Goal: Navigation & Orientation: Find specific page/section

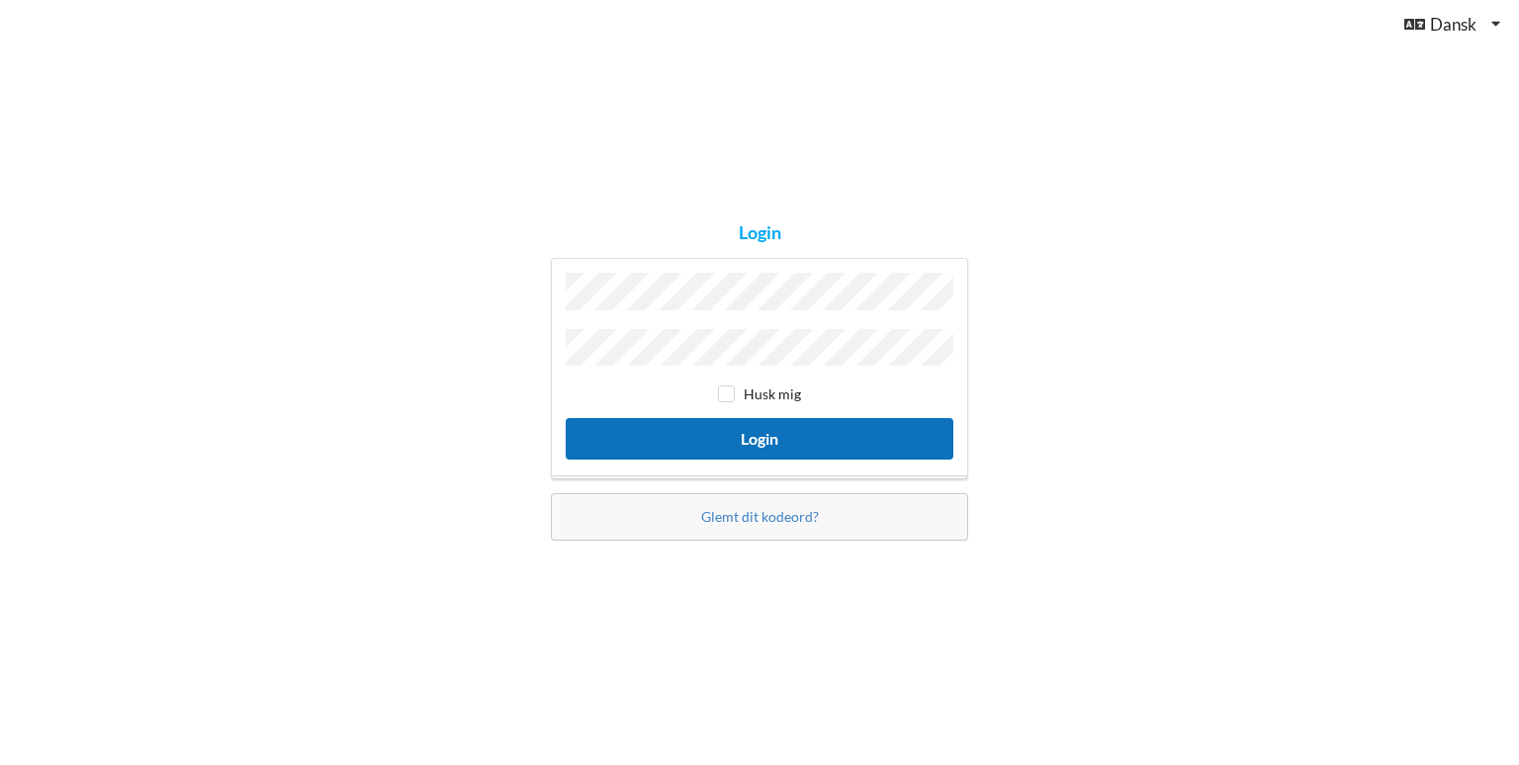
click at [812, 435] on button "Login" at bounding box center [759, 438] width 388 height 41
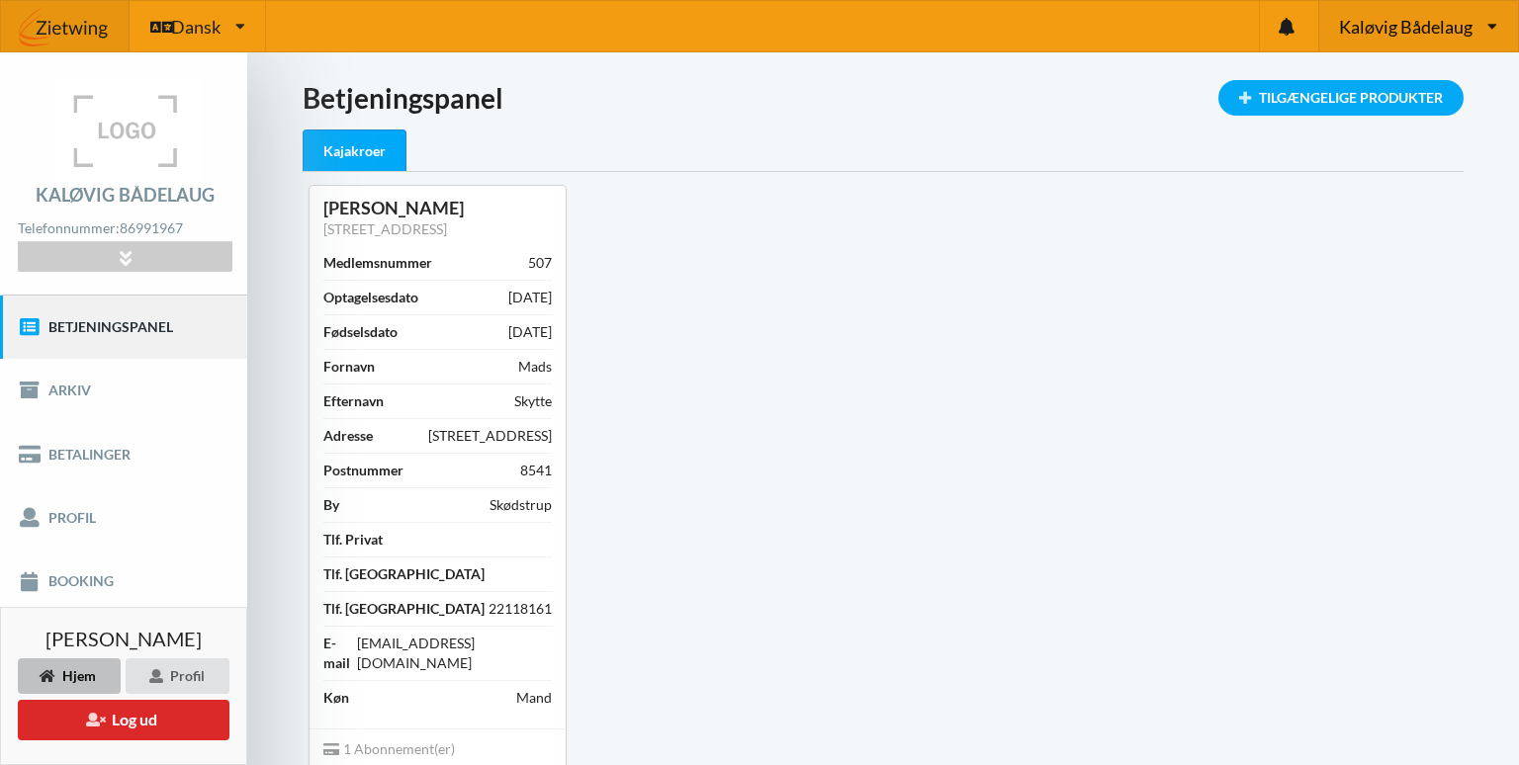
click at [1425, 29] on span "Kaløvig Bådelaug" at bounding box center [1405, 27] width 133 height 18
click at [1399, 131] on link "Egå Marina" at bounding box center [1418, 121] width 197 height 45
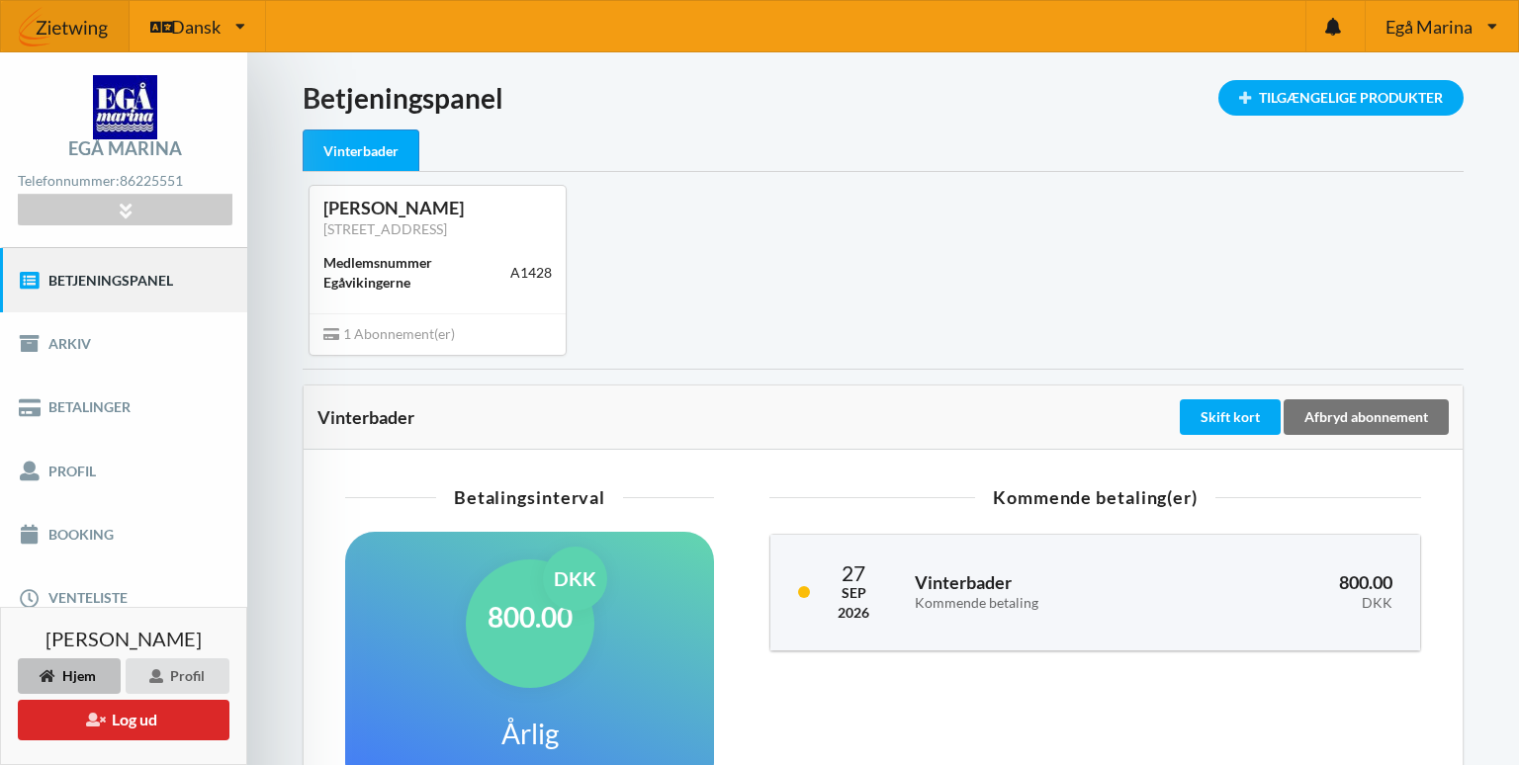
click at [409, 279] on div "Medlemsnummer Egåvikingerne" at bounding box center [416, 273] width 187 height 40
click at [385, 211] on div "[PERSON_NAME]" at bounding box center [437, 208] width 228 height 23
